Goal: Transaction & Acquisition: Obtain resource

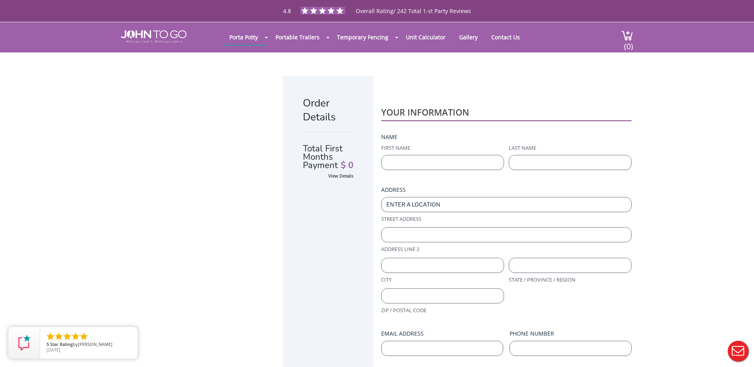
click at [694, 143] on div "Order Details Total First Months Payment $ 0 View Details YOUR INFORMATION Name…" at bounding box center [377, 268] width 754 height 433
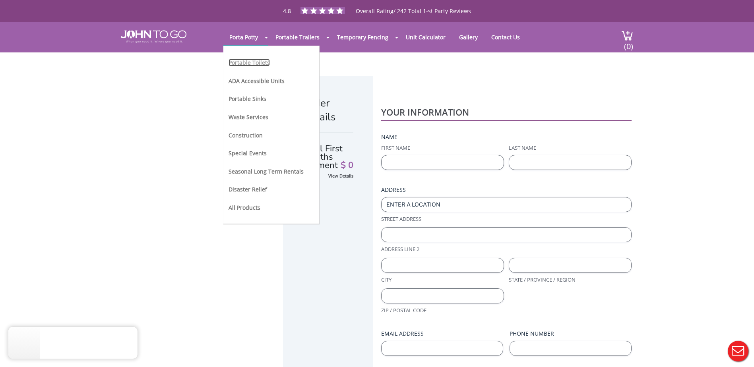
click at [257, 63] on link "Portable Toilets" at bounding box center [249, 63] width 41 height 8
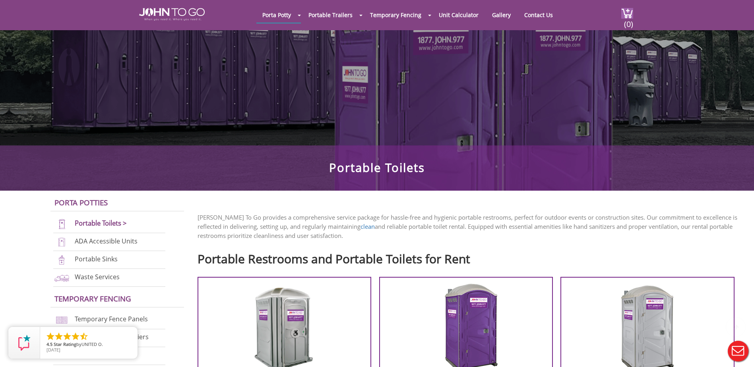
scroll to position [239, 0]
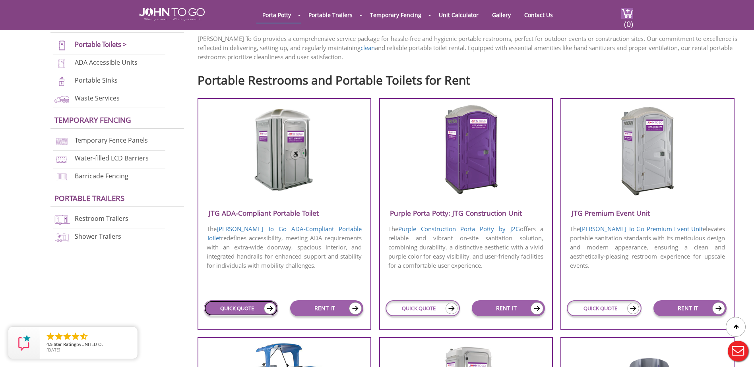
click at [240, 313] on link "QUICK QUOTE" at bounding box center [241, 309] width 75 height 16
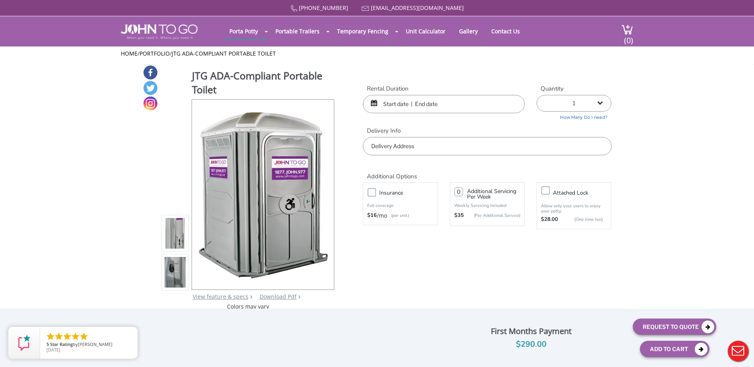
click at [397, 105] on input "text" at bounding box center [444, 104] width 162 height 18
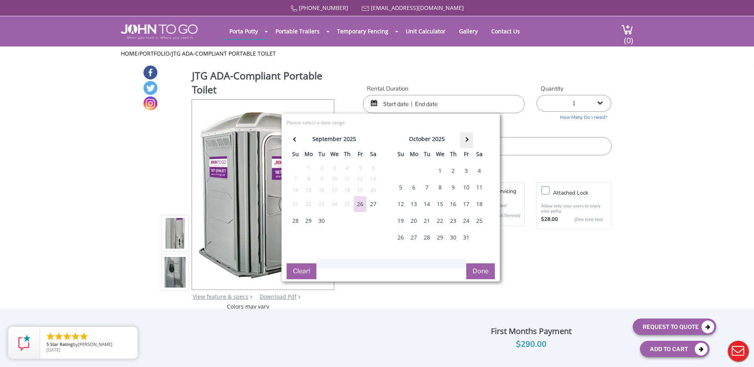
click at [466, 138] on span at bounding box center [466, 139] width 4 height 4
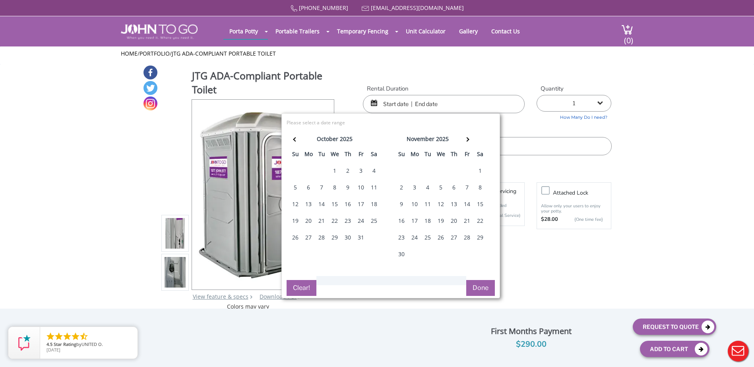
click at [307, 187] on div "6" at bounding box center [308, 188] width 13 height 16
click at [308, 204] on div "13" at bounding box center [308, 204] width 13 height 16
type input "10/06/2025 to 10/13/2025"
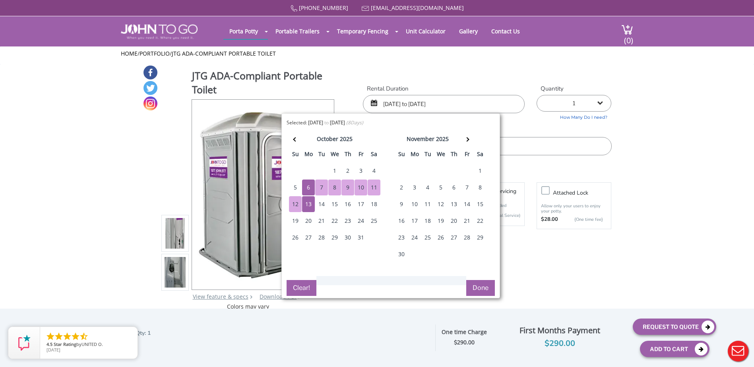
click at [474, 286] on button "Done" at bounding box center [481, 288] width 29 height 16
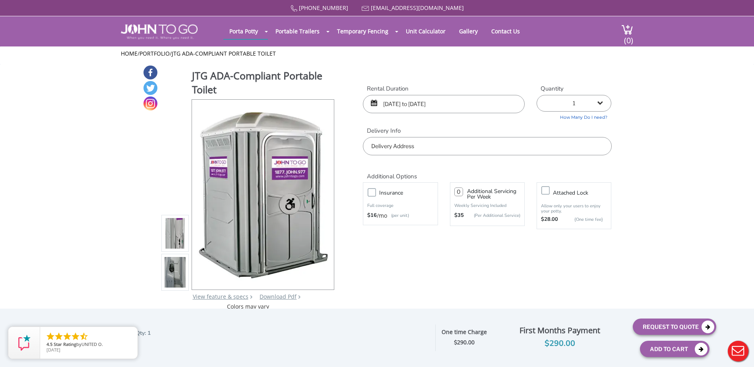
click at [424, 146] on input "text" at bounding box center [487, 146] width 249 height 18
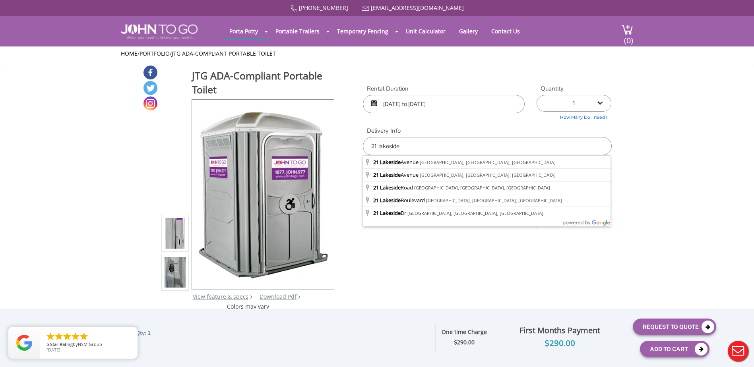
type input "[STREET_ADDRESS]"
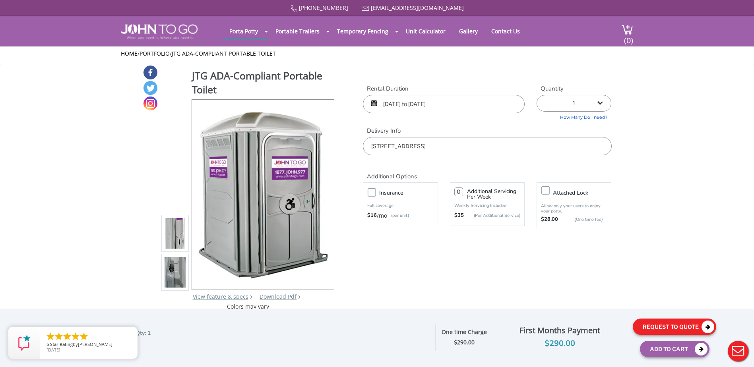
click at [663, 327] on button "Request To Quote" at bounding box center [675, 327] width 84 height 16
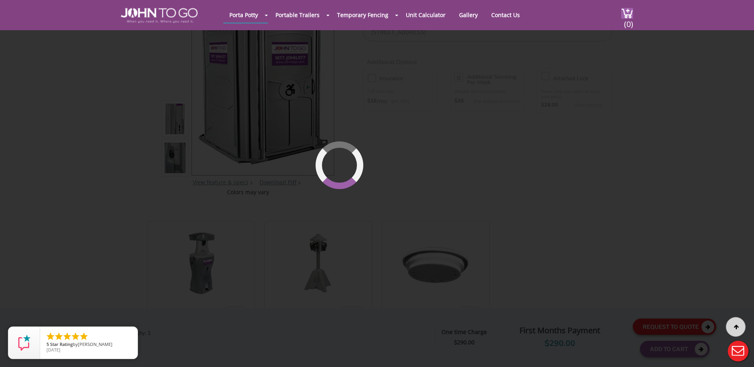
scroll to position [85, 0]
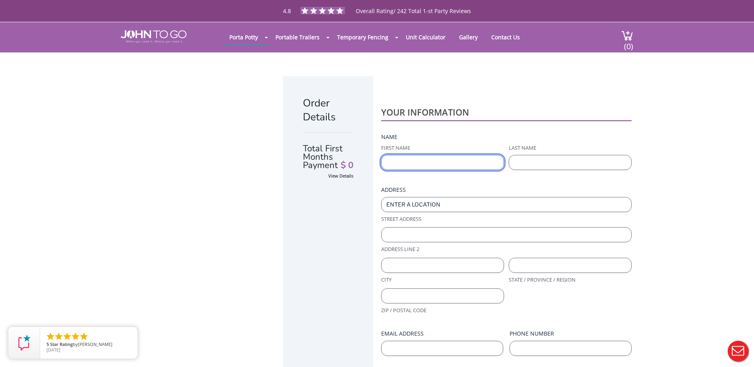
click at [423, 155] on input "First Name" at bounding box center [442, 162] width 123 height 15
type input "[PERSON_NAME]"
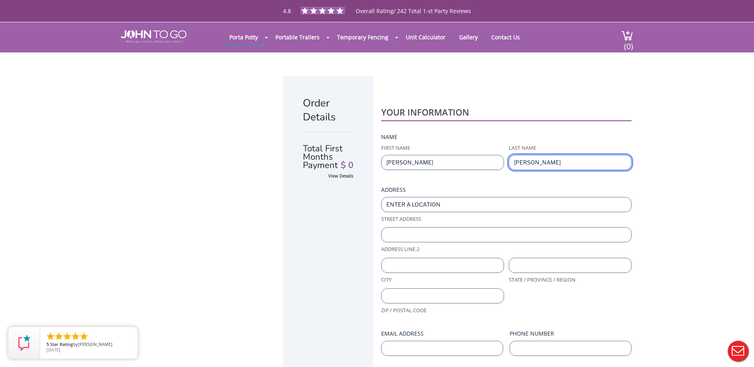
type input "[PERSON_NAME]"
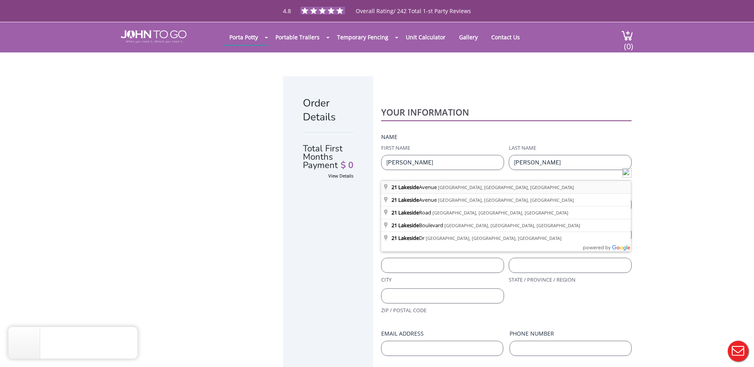
type input "[STREET_ADDRESS]"
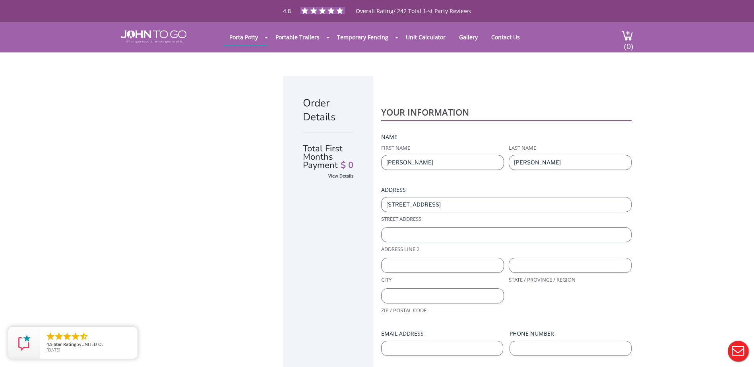
type input "[STREET_ADDRESS]"
type input "Pompton Lakes"
type input "New Jersey"
type input "07442-1715"
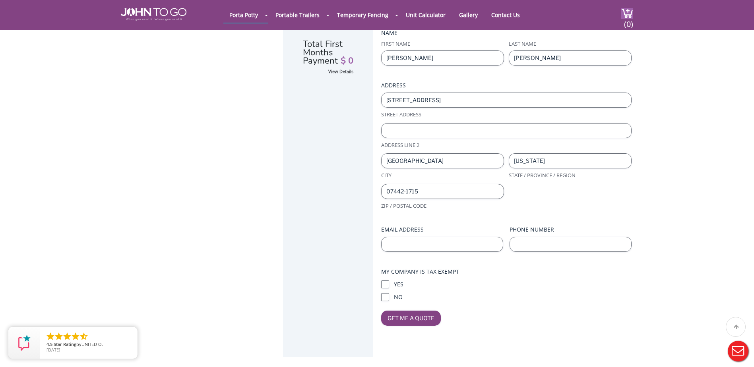
scroll to position [80, 0]
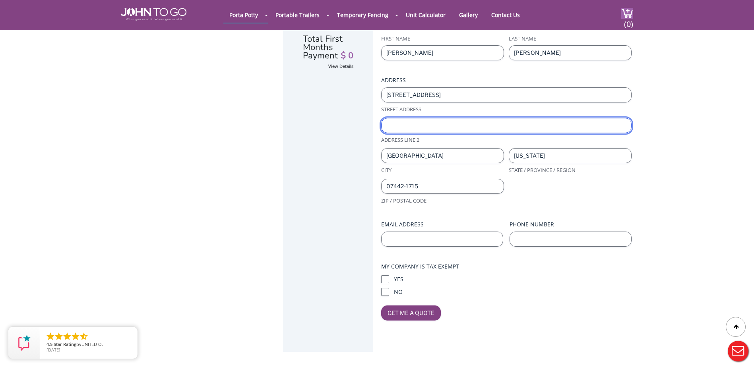
click at [397, 118] on input "Address Line 2" at bounding box center [506, 125] width 251 height 15
type input "Unit 103"
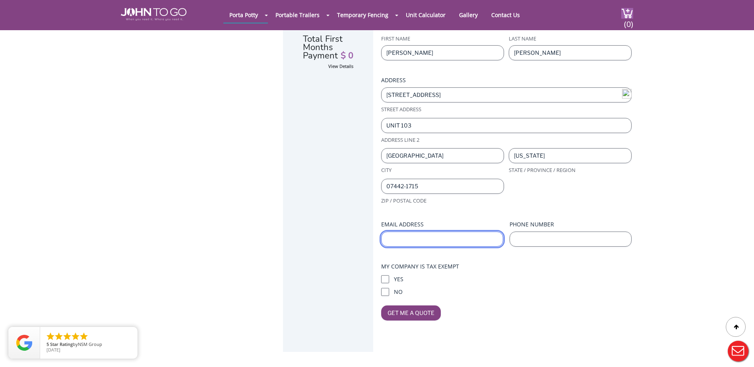
click at [426, 232] on input "Email Address (Required)" at bounding box center [442, 239] width 122 height 15
type input "kkearns@johntogo.com"
click at [387, 288] on input "No" at bounding box center [385, 292] width 8 height 8
checkbox input "true"
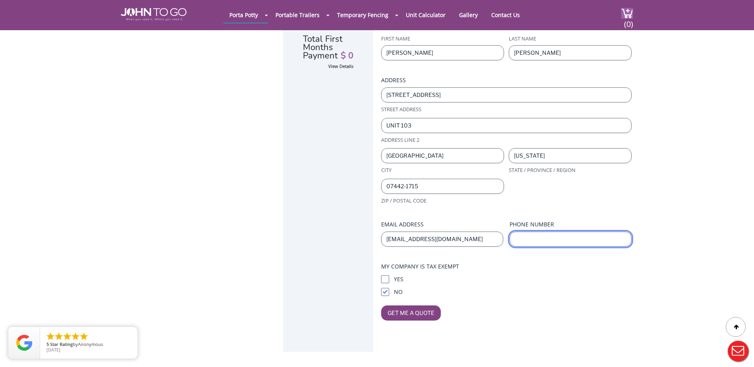
click at [545, 232] on input "Phone Number (Required)" at bounding box center [571, 239] width 122 height 15
click at [385, 276] on input "Yes" at bounding box center [385, 280] width 8 height 8
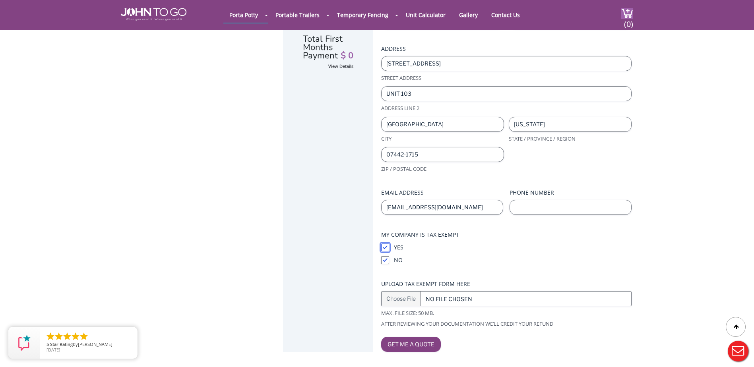
click at [385, 247] on input "Yes" at bounding box center [385, 248] width 8 height 8
checkbox input "false"
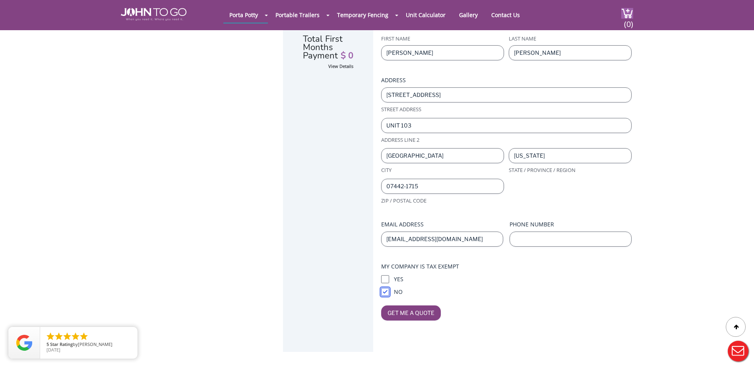
click at [383, 288] on input "No" at bounding box center [385, 292] width 8 height 8
checkbox input "false"
click at [386, 276] on input "Yes" at bounding box center [385, 280] width 8 height 8
checkbox input "true"
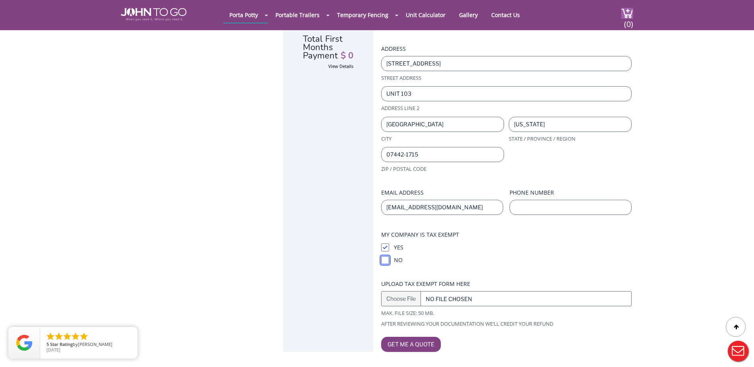
click at [385, 261] on input "No" at bounding box center [385, 261] width 8 height 8
checkbox input "true"
click at [385, 249] on input "Yes" at bounding box center [385, 248] width 8 height 8
checkbox input "false"
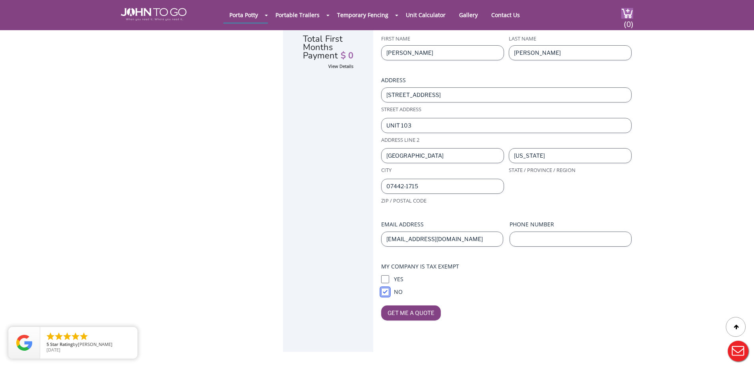
click at [383, 288] on input "No" at bounding box center [385, 292] width 8 height 8
checkbox input "false"
click at [463, 263] on fieldset "My Company Is Tax Exempt (Required) Yes No" at bounding box center [506, 279] width 251 height 33
drag, startPoint x: 463, startPoint y: 207, endPoint x: 215, endPoint y: 204, distance: 248.2
click at [215, 204] on div "Order Details Total First Months Payment $ 0 View Details YOUR INFORMATION Name…" at bounding box center [377, 159] width 517 height 433
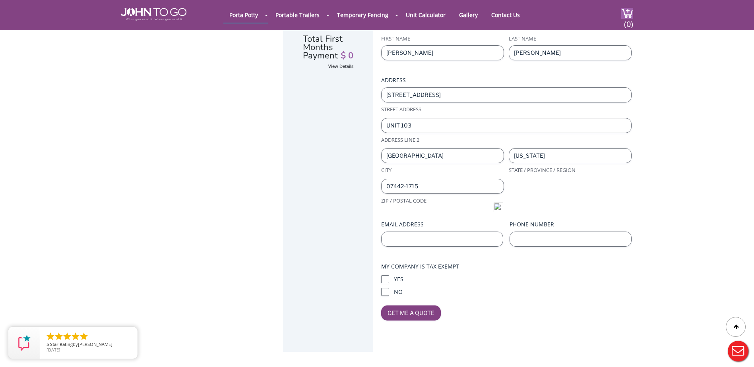
click at [561, 306] on div "Get Me A Quote" at bounding box center [506, 313] width 251 height 15
click at [411, 306] on input "Get Me A Quote" at bounding box center [411, 313] width 60 height 15
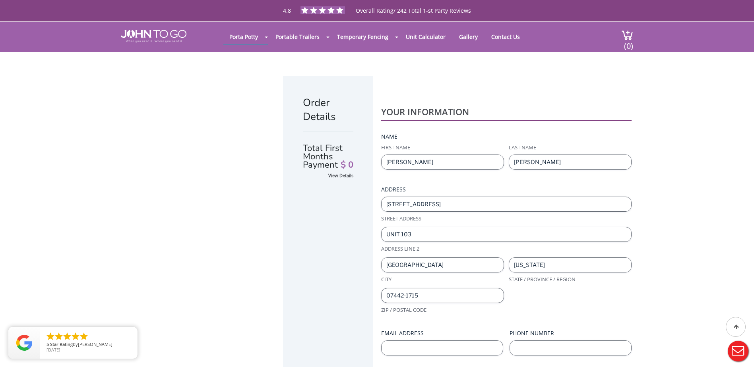
scroll to position [0, 0]
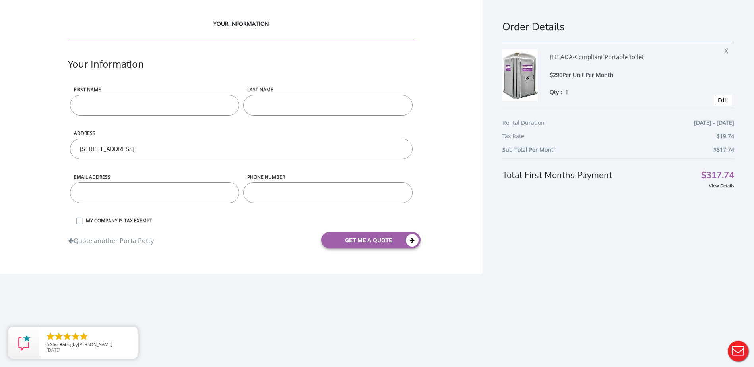
drag, startPoint x: 0, startPoint y: 0, endPoint x: 465, endPoint y: 181, distance: 498.7
click at [465, 182] on div "YOUR INFORMATION Your Information First name LAST NAME ADDRESS 21 Lakeside Aven…" at bounding box center [241, 137] width 483 height 274
click at [462, 183] on div "YOUR INFORMATION Your Information First name LAST NAME ADDRESS 21 Lakeside Aven…" at bounding box center [241, 137] width 483 height 274
click at [82, 222] on label "MY COMPANY IS TAX EXEMPT" at bounding box center [248, 221] width 333 height 7
click at [0, 0] on input "MY COMPANY IS TAX EXEMPT" at bounding box center [0, 0] width 0 height 0
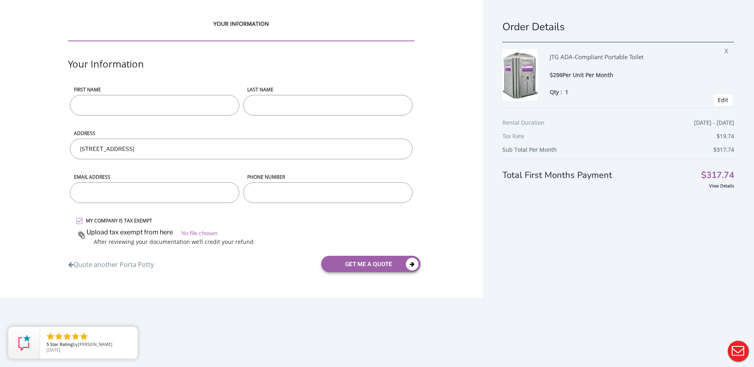
click at [82, 219] on label "MY COMPANY IS TAX EXEMPT" at bounding box center [248, 221] width 333 height 7
click at [0, 0] on input "MY COMPANY IS TAX EXEMPT" at bounding box center [0, 0] width 0 height 0
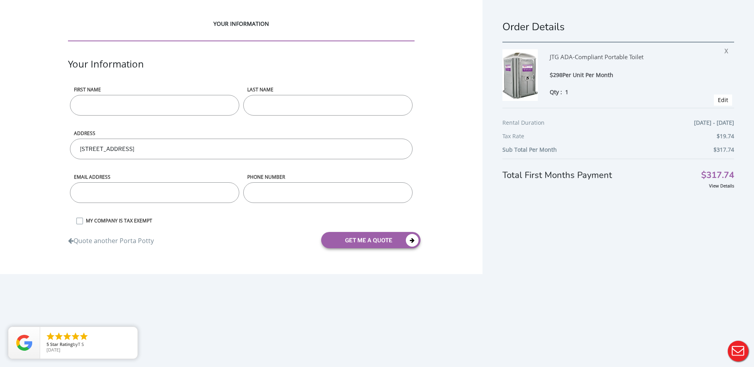
click at [82, 221] on label "MY COMPANY IS TAX EXEMPT" at bounding box center [248, 221] width 333 height 7
click at [0, 0] on input "MY COMPANY IS TAX EXEMPT" at bounding box center [0, 0] width 0 height 0
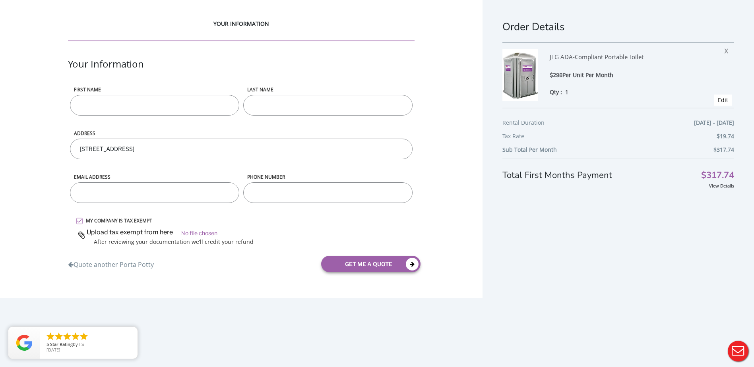
click at [82, 222] on label "MY COMPANY IS TAX EXEMPT" at bounding box center [248, 221] width 333 height 7
click at [0, 0] on input "MY COMPANY IS TAX EXEMPT" at bounding box center [0, 0] width 0 height 0
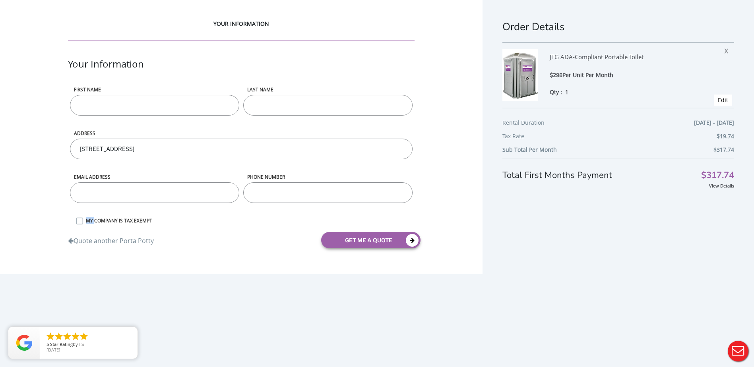
click at [82, 222] on label "MY COMPANY IS TAX EXEMPT" at bounding box center [248, 221] width 333 height 7
click at [0, 0] on input "MY COMPANY IS TAX EXEMPT" at bounding box center [0, 0] width 0 height 0
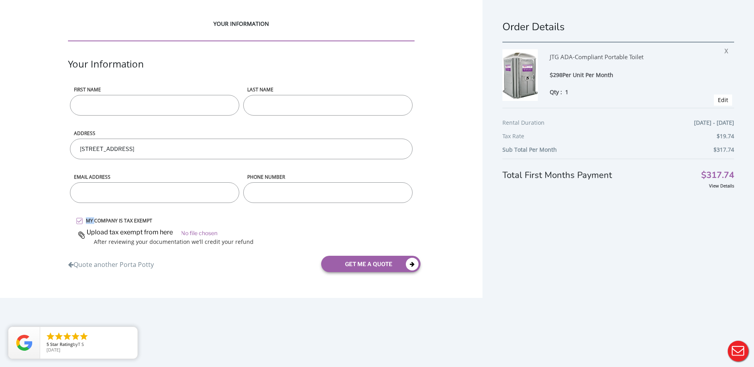
click at [82, 222] on label "MY COMPANY IS TAX EXEMPT" at bounding box center [248, 221] width 333 height 7
click at [0, 0] on input "MY COMPANY IS TAX EXEMPT" at bounding box center [0, 0] width 0 height 0
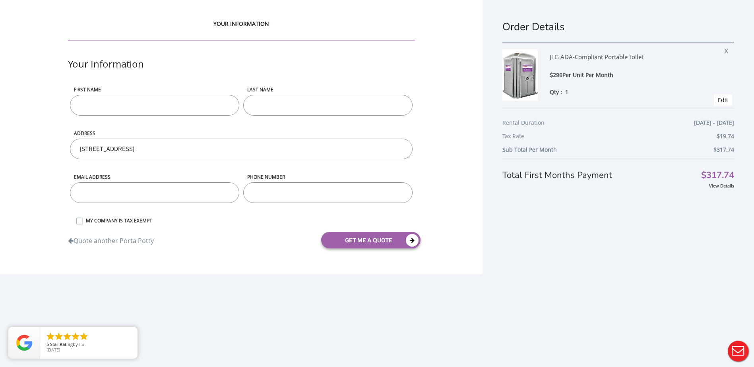
click at [82, 222] on label "MY COMPANY IS TAX EXEMPT" at bounding box center [248, 221] width 333 height 7
click at [0, 0] on input "MY COMPANY IS TAX EXEMPT" at bounding box center [0, 0] width 0 height 0
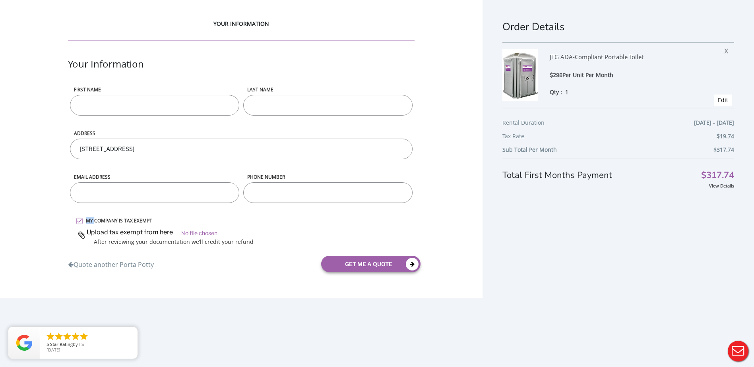
click at [82, 222] on label "MY COMPANY IS TAX EXEMPT" at bounding box center [248, 221] width 333 height 7
click at [0, 0] on input "MY COMPANY IS TAX EXEMPT" at bounding box center [0, 0] width 0 height 0
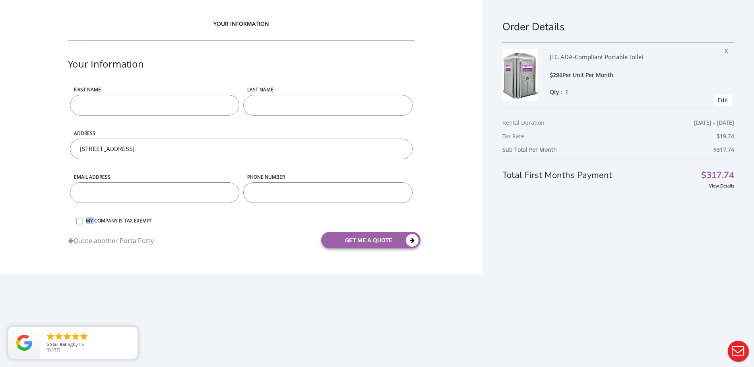
click at [82, 222] on label "MY COMPANY IS TAX EXEMPT" at bounding box center [248, 221] width 333 height 7
click at [0, 0] on input "MY COMPANY IS TAX EXEMPT" at bounding box center [0, 0] width 0 height 0
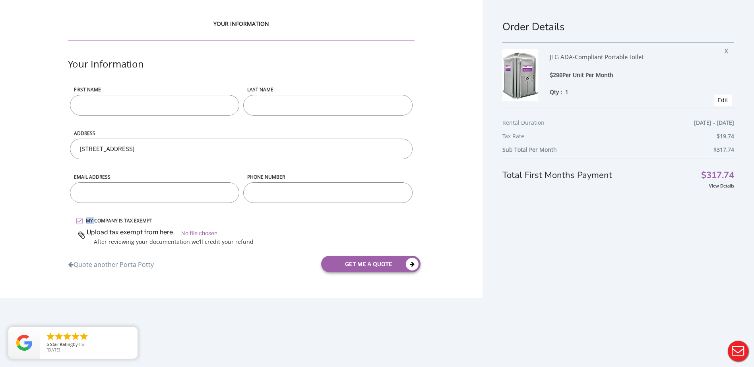
click at [82, 222] on label "MY COMPANY IS TAX EXEMPT" at bounding box center [248, 221] width 333 height 7
click at [0, 0] on input "MY COMPANY IS TAX EXEMPT" at bounding box center [0, 0] width 0 height 0
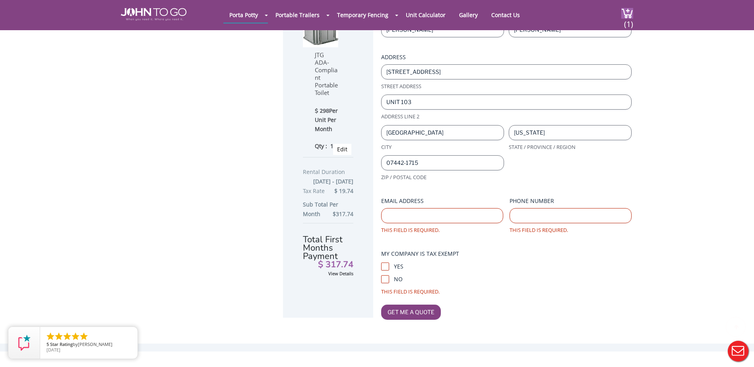
scroll to position [119, 0]
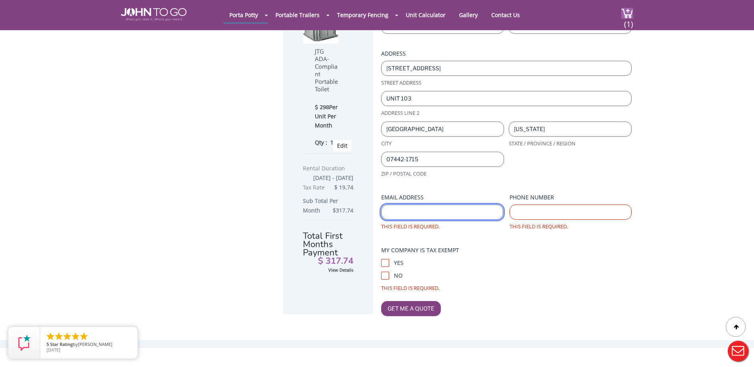
click at [430, 208] on input "Email Address (Required)" at bounding box center [442, 212] width 122 height 15
type input "[EMAIL_ADDRESS][DOMAIN_NAME]"
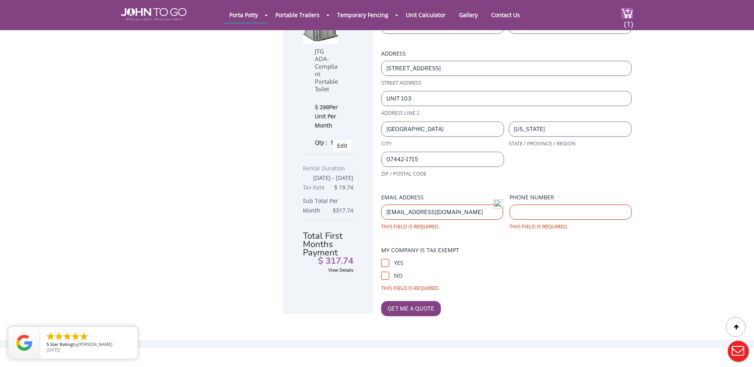
type input "8653105043"
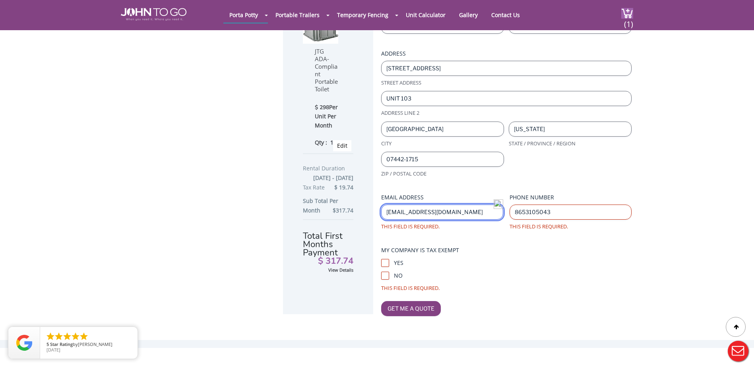
type input "[EMAIL_ADDRESS][DOMAIN_NAME]"
click at [511, 285] on div "This field is required." at bounding box center [506, 289] width 251 height 8
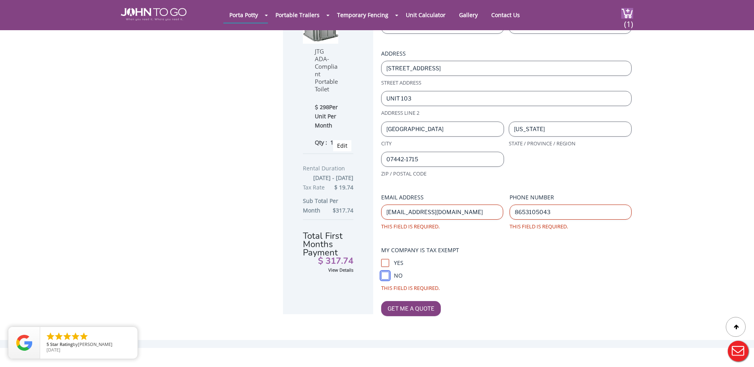
click at [386, 272] on input "No" at bounding box center [385, 276] width 8 height 8
checkbox input "true"
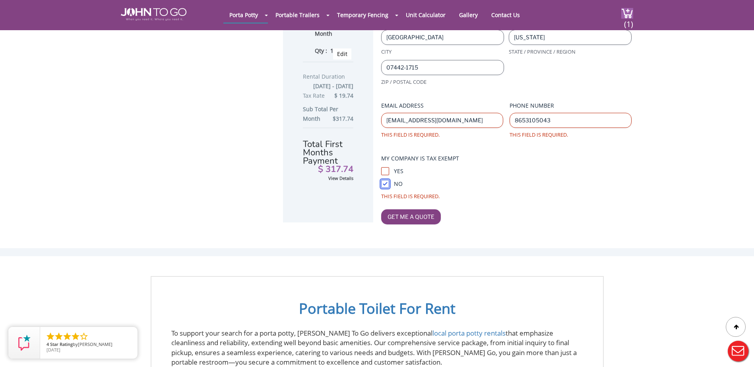
scroll to position [80, 0]
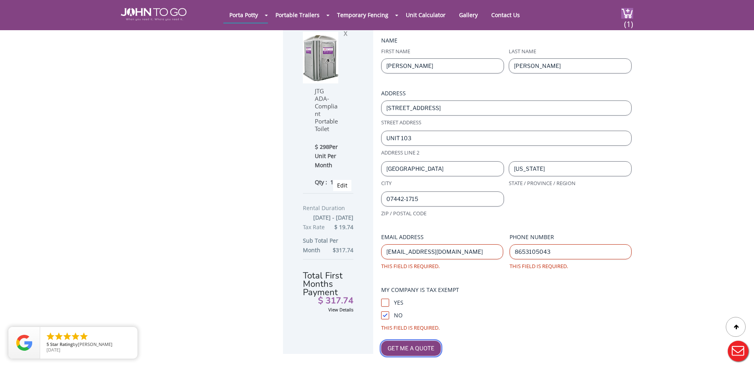
click at [407, 341] on input "Get Me A Quote" at bounding box center [411, 348] width 60 height 15
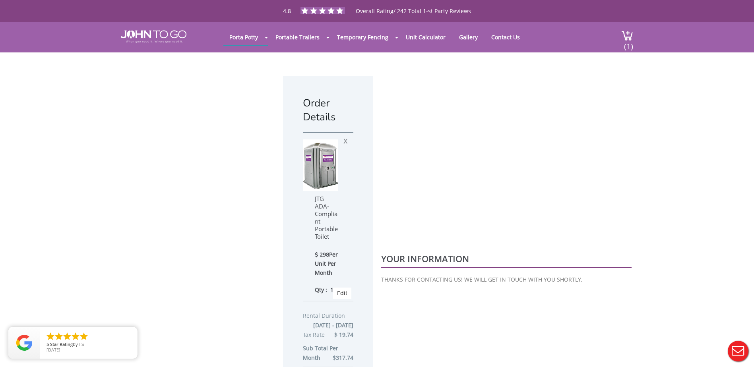
click at [647, 89] on div "Order Details JTG ADA-Compliant Portable Toilet $ 298 Per Unit Per Month Qty : …" at bounding box center [377, 268] width 754 height 433
click at [645, 87] on div "Order Details JTG ADA-Compliant Portable Toilet $ 298 Per Unit Per Month Qty : …" at bounding box center [377, 268] width 754 height 433
click at [661, 77] on div "Order Details JTG ADA-Compliant Portable Toilet $ 298 Per Unit Per Month Qty : …" at bounding box center [377, 268] width 754 height 433
